Goal: Task Accomplishment & Management: Complete application form

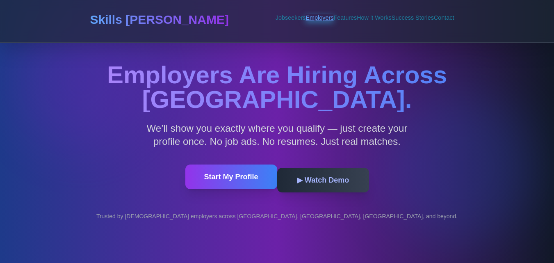
click at [305, 21] on link "Employers" at bounding box center [319, 17] width 28 height 7
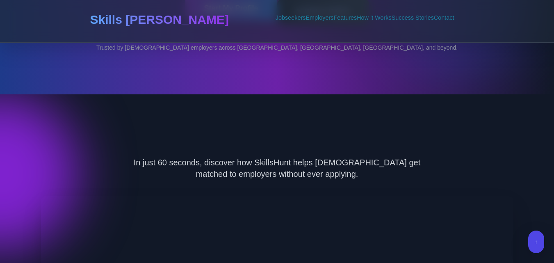
scroll to position [5, 0]
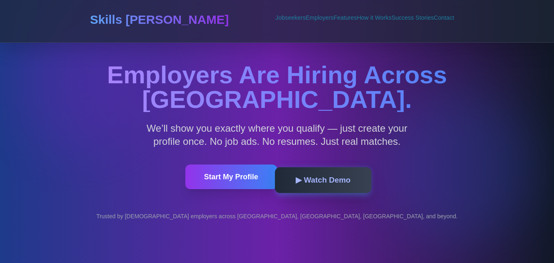
click at [307, 177] on button "▶ Watch Demo" at bounding box center [323, 180] width 96 height 26
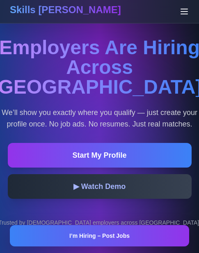
click at [183, 14] on icon at bounding box center [184, 12] width 10 height 10
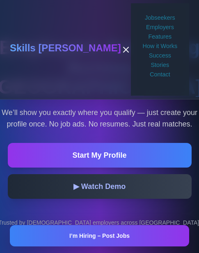
click at [121, 50] on icon at bounding box center [126, 50] width 10 height 10
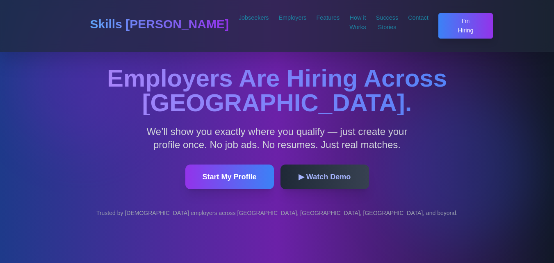
click at [410, 214] on div "Trusted by [DEMOGRAPHIC_DATA] employers across [GEOGRAPHIC_DATA], [GEOGRAPHIC_D…" at bounding box center [277, 213] width 534 height 8
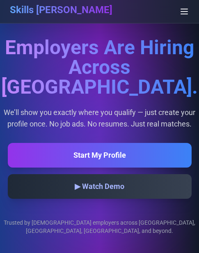
click at [181, 10] on icon at bounding box center [184, 11] width 7 height 5
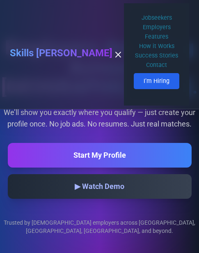
click at [116, 57] on icon at bounding box center [118, 54] width 5 height 5
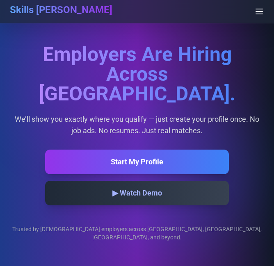
click at [255, 11] on icon at bounding box center [259, 12] width 10 height 10
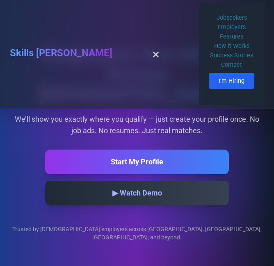
click at [153, 57] on icon at bounding box center [155, 54] width 5 height 5
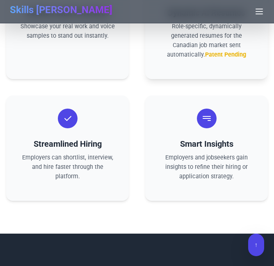
scroll to position [2371, 0]
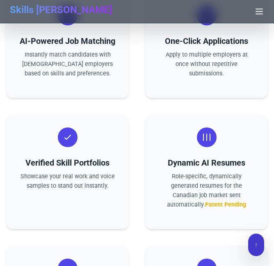
click at [250, 249] on button "↑" at bounding box center [256, 245] width 16 height 23
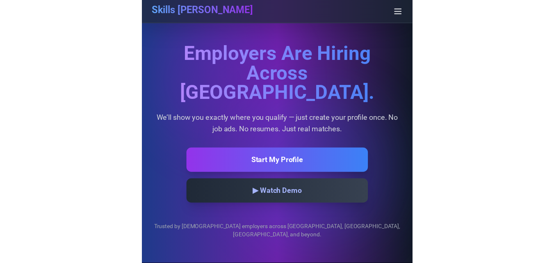
scroll to position [0, 0]
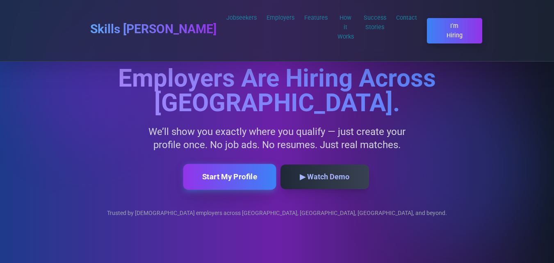
click at [256, 165] on button "Start My Profile" at bounding box center [229, 177] width 93 height 26
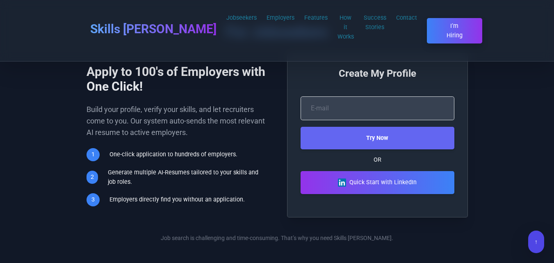
scroll to position [712, 0]
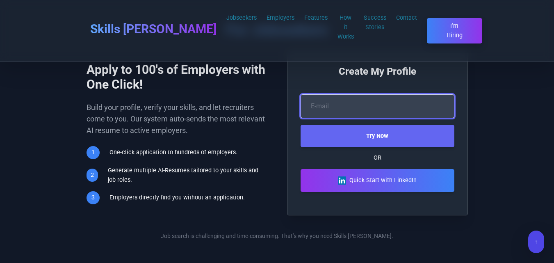
click at [383, 118] on input "email" at bounding box center [378, 106] width 154 height 24
type input "akzaidasweety20@gmail.com"
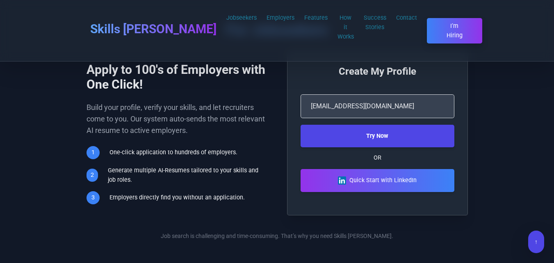
click at [369, 147] on button "Try Now" at bounding box center [378, 136] width 154 height 23
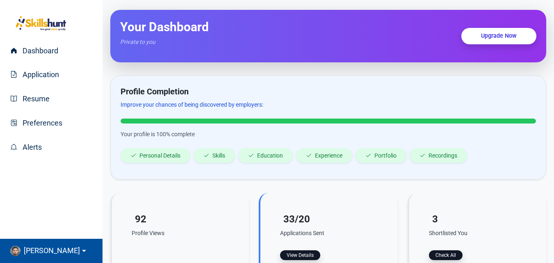
click at [63, 248] on span "[PERSON_NAME]" at bounding box center [50, 251] width 59 height 12
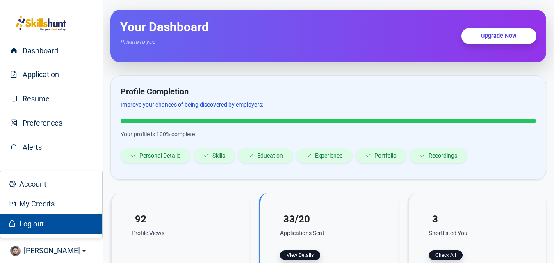
click at [42, 225] on span "Log out" at bounding box center [30, 223] width 28 height 9
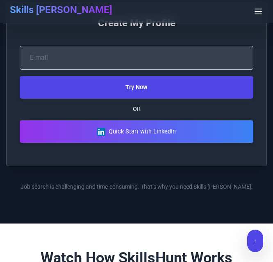
scroll to position [902, 0]
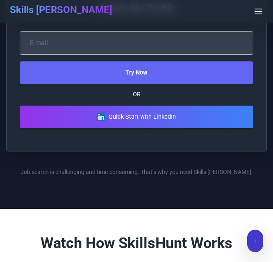
click at [260, 235] on button "↑" at bounding box center [255, 241] width 16 height 23
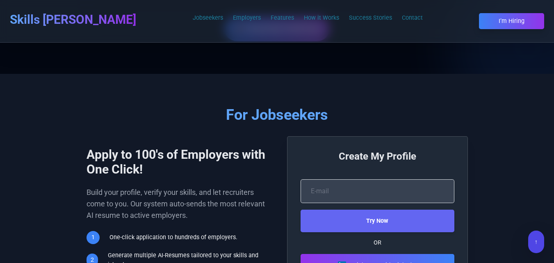
scroll to position [697, 0]
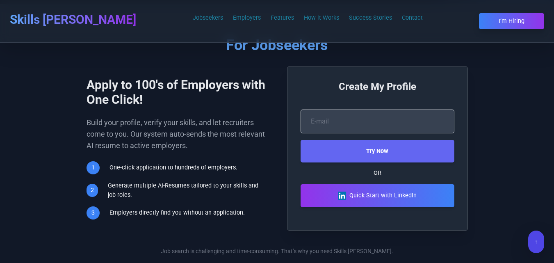
click at [120, 151] on p "Build your profile, verify your skills, and let recruiters come to you. Our sys…" at bounding box center [177, 134] width 181 height 34
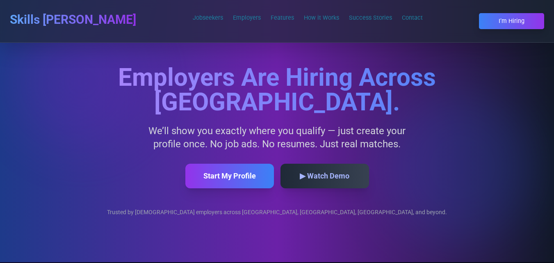
scroll to position [0, 0]
